Goal: Information Seeking & Learning: Learn about a topic

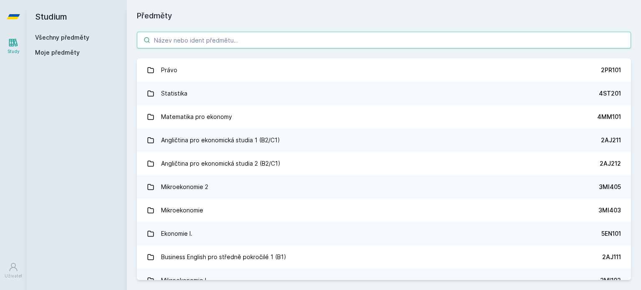
click at [402, 37] on input "search" at bounding box center [384, 40] width 494 height 17
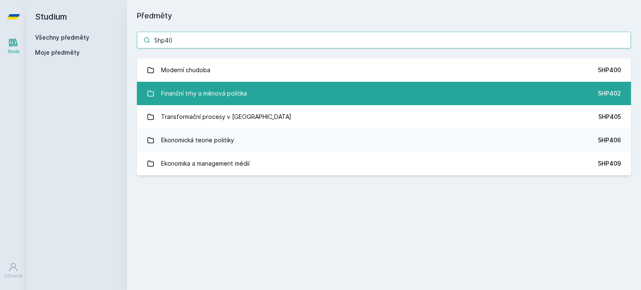
type input "5hp40"
click at [366, 101] on link "Finanční trhy a měnová politika 5HP402" at bounding box center [384, 93] width 494 height 23
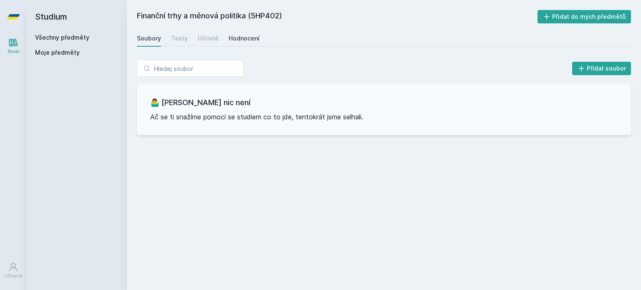
click at [249, 37] on div "Hodnocení" at bounding box center [244, 38] width 31 height 8
click at [209, 43] on link "Učitelé" at bounding box center [208, 38] width 21 height 17
